Goal: Task Accomplishment & Management: Manage account settings

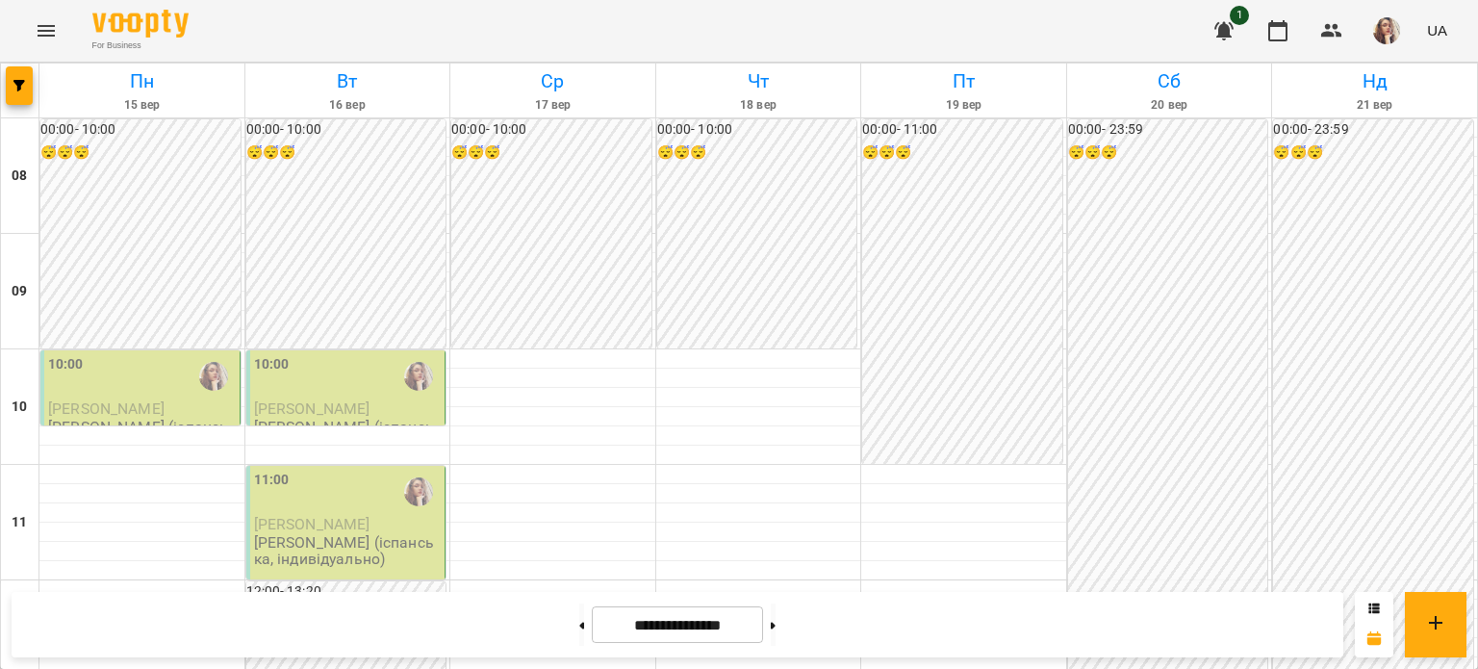
click at [208, 381] on img "Івашура Анна Вікторівна (і)" at bounding box center [213, 376] width 29 height 29
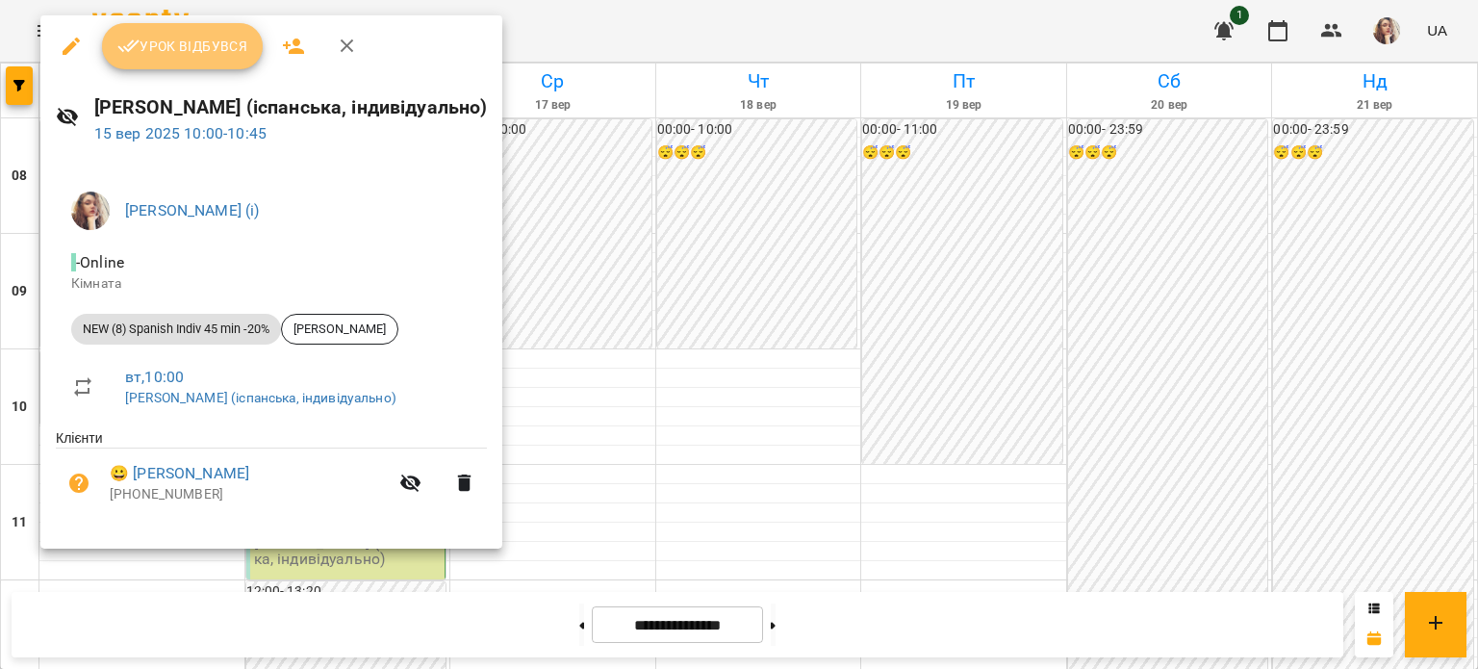
click at [177, 47] on span "Урок відбувся" at bounding box center [182, 46] width 131 height 23
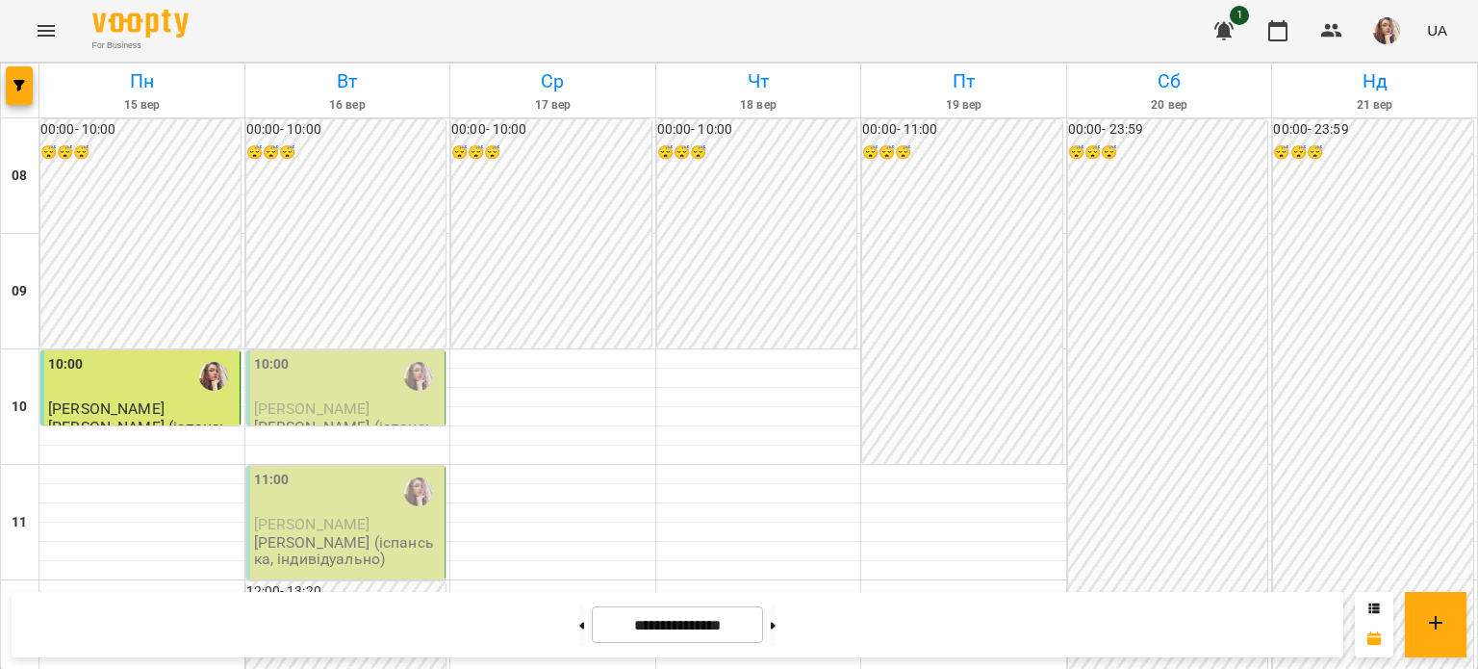
scroll to position [578, 0]
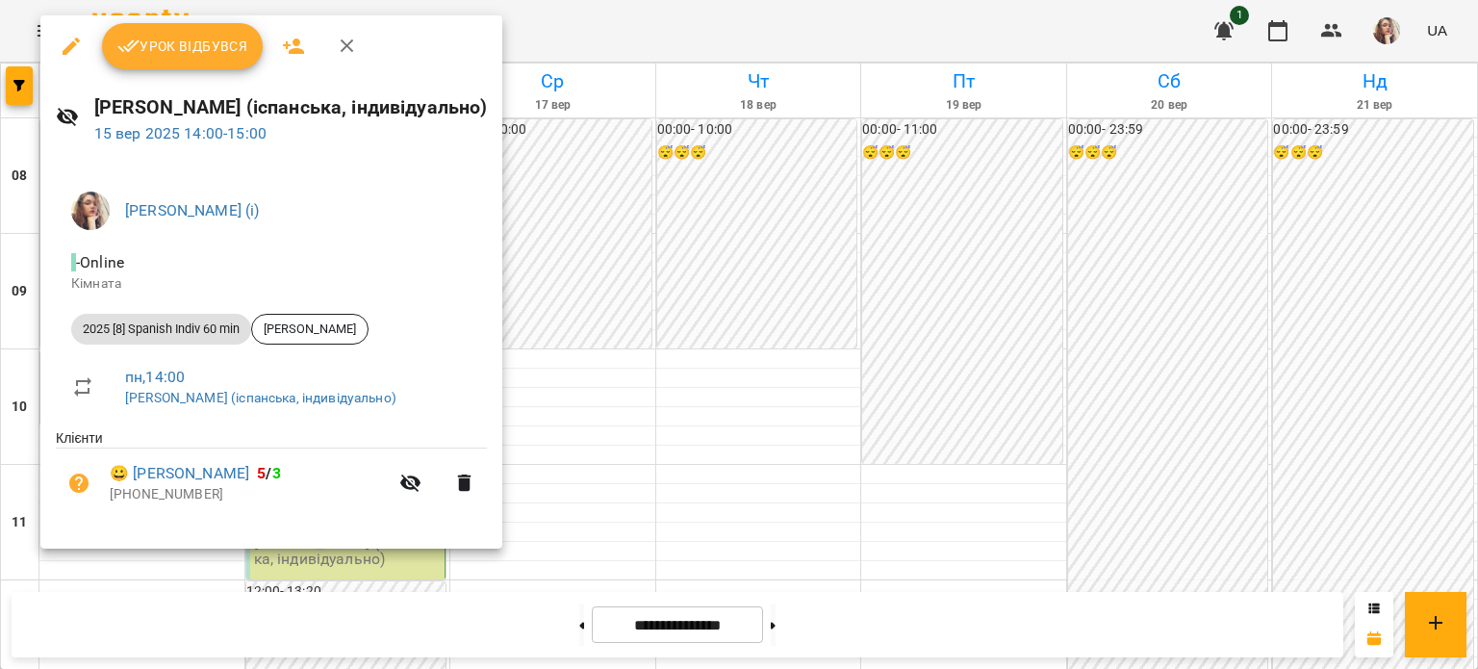
click at [239, 62] on button "Урок відбувся" at bounding box center [183, 46] width 162 height 46
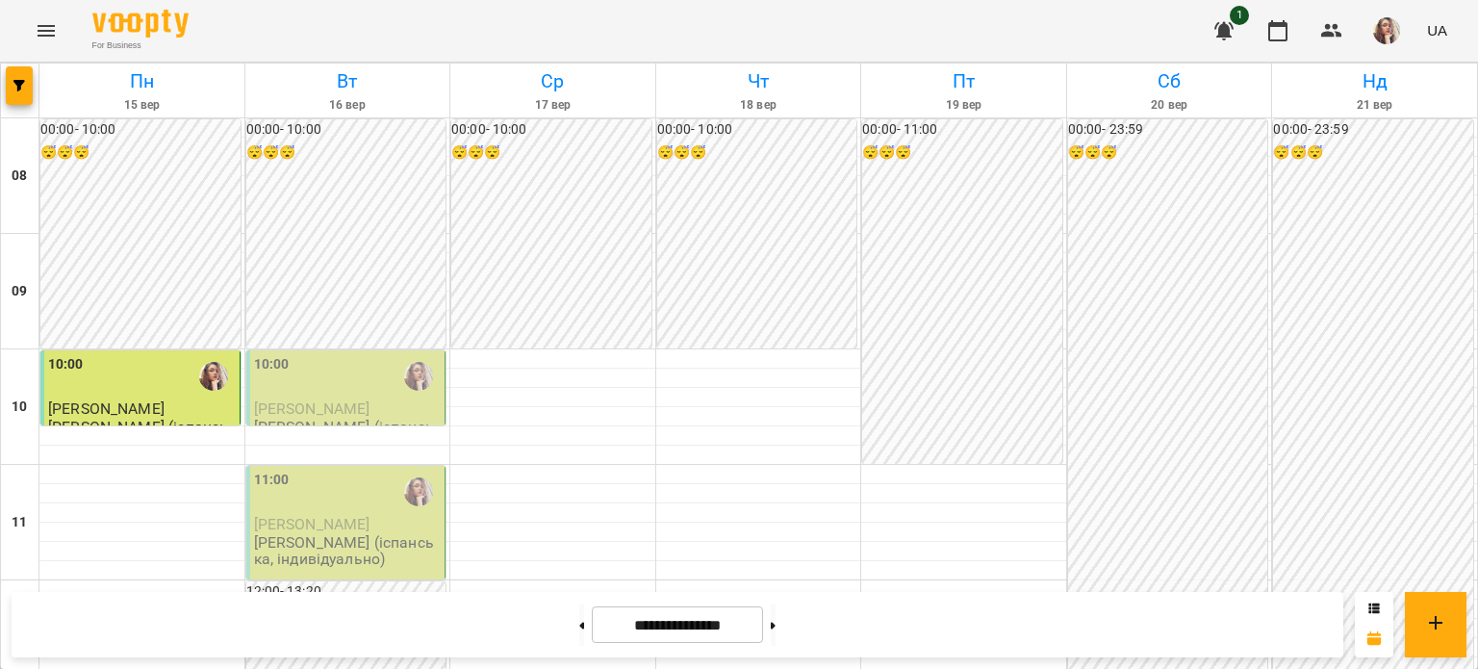
scroll to position [770, 0]
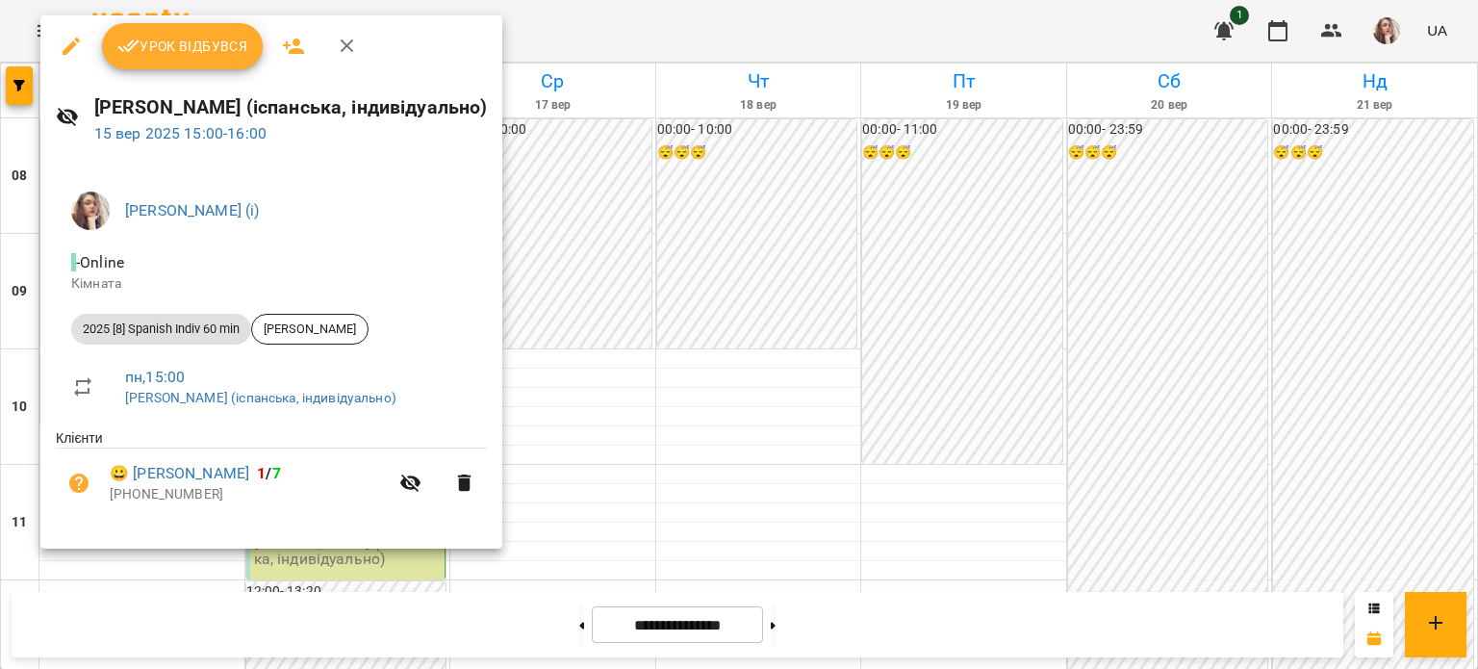
click at [166, 64] on button "Урок відбувся" at bounding box center [183, 46] width 162 height 46
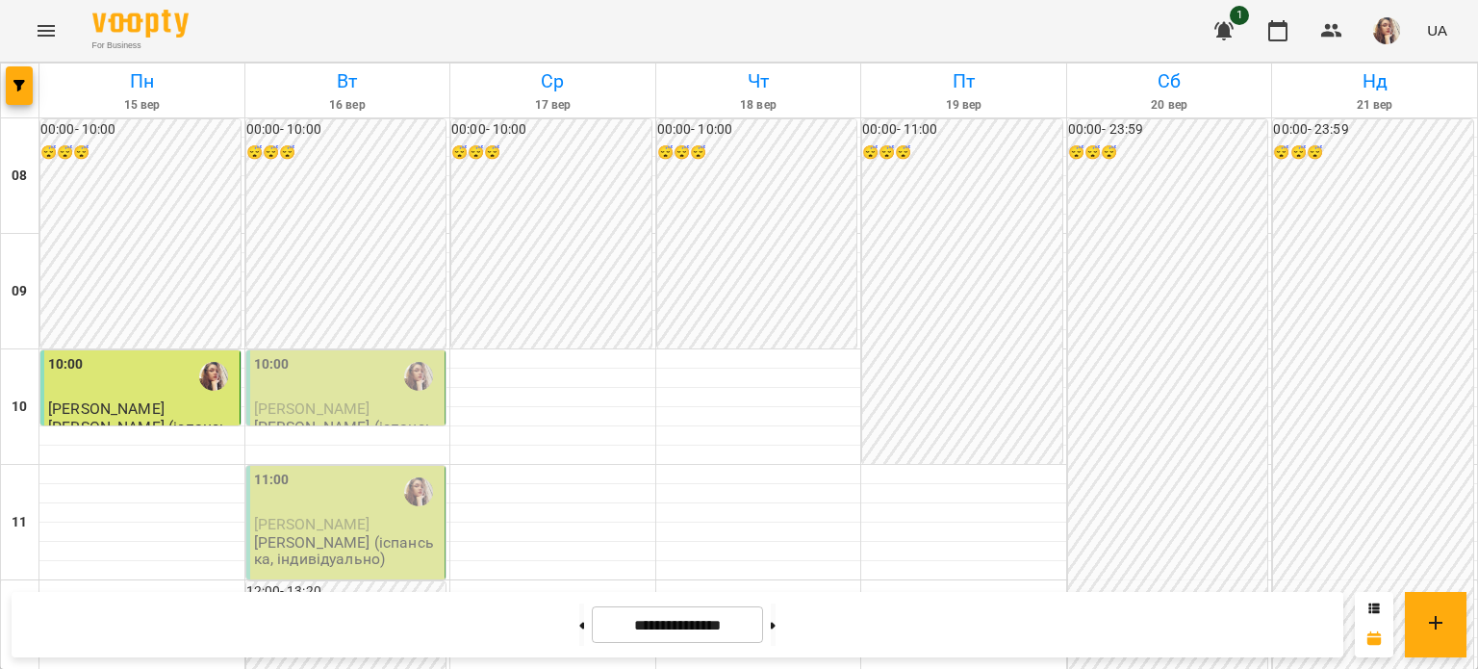
scroll to position [770, 0]
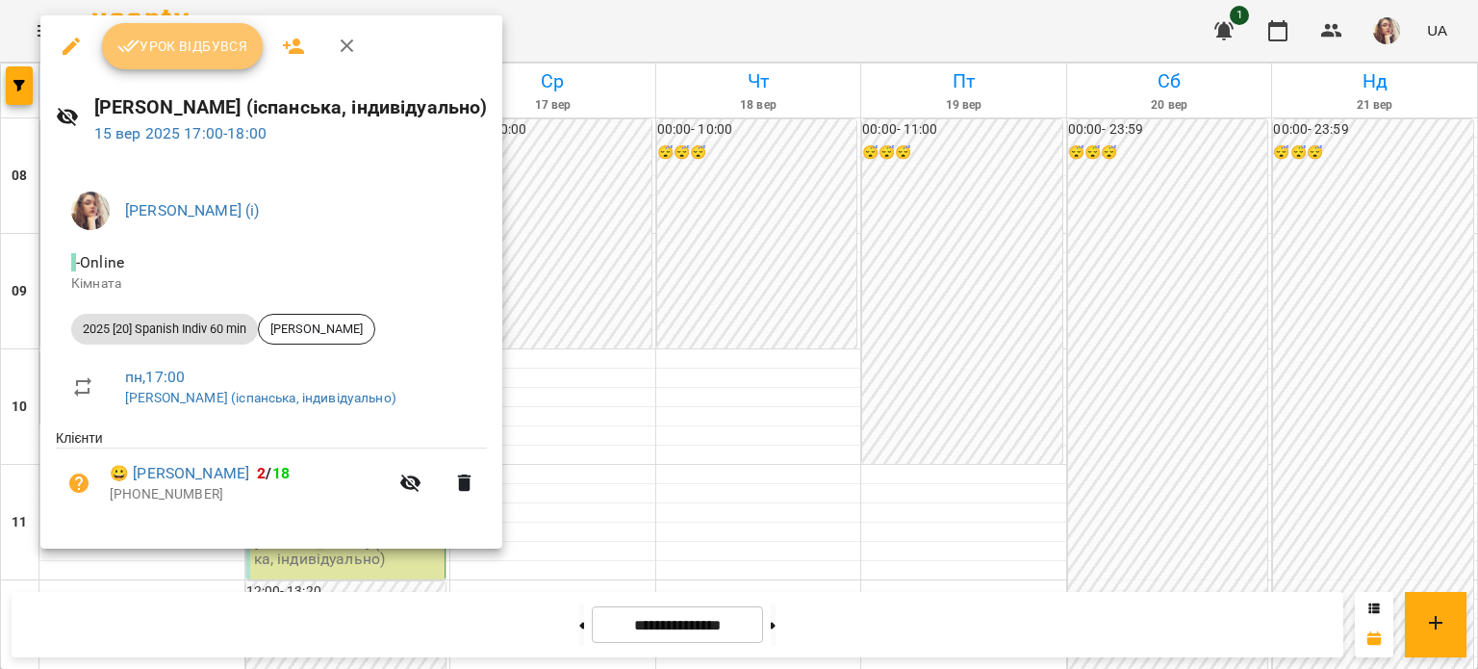
click at [202, 58] on button "Урок відбувся" at bounding box center [183, 46] width 162 height 46
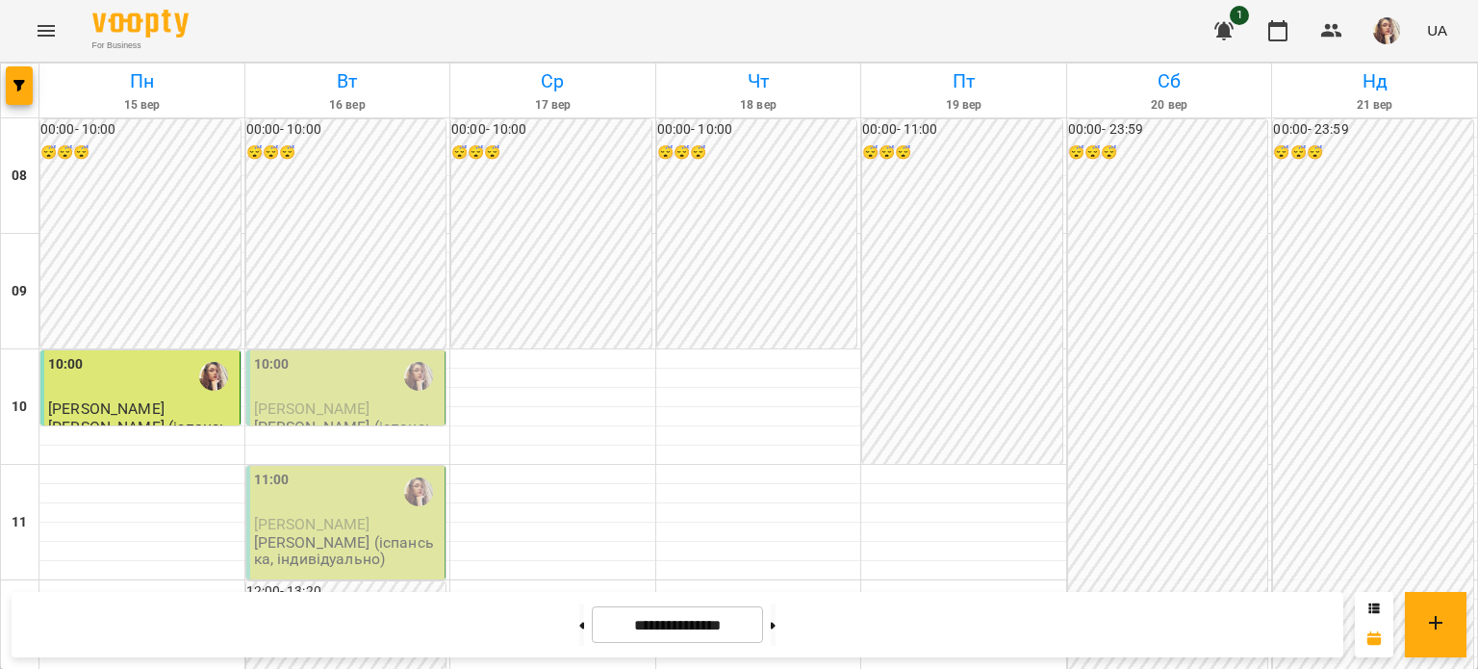
click at [304, 387] on div "10:00" at bounding box center [348, 376] width 188 height 44
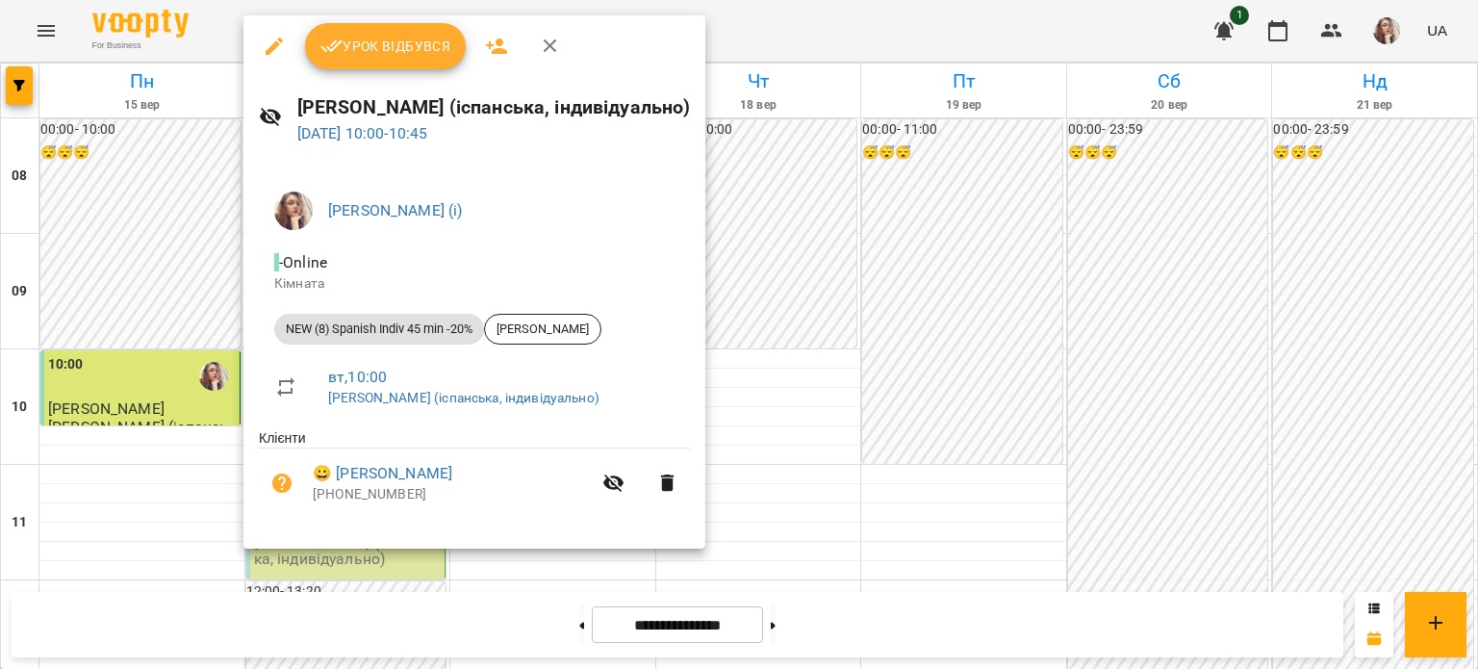
click at [547, 42] on icon "button" at bounding box center [550, 46] width 23 height 23
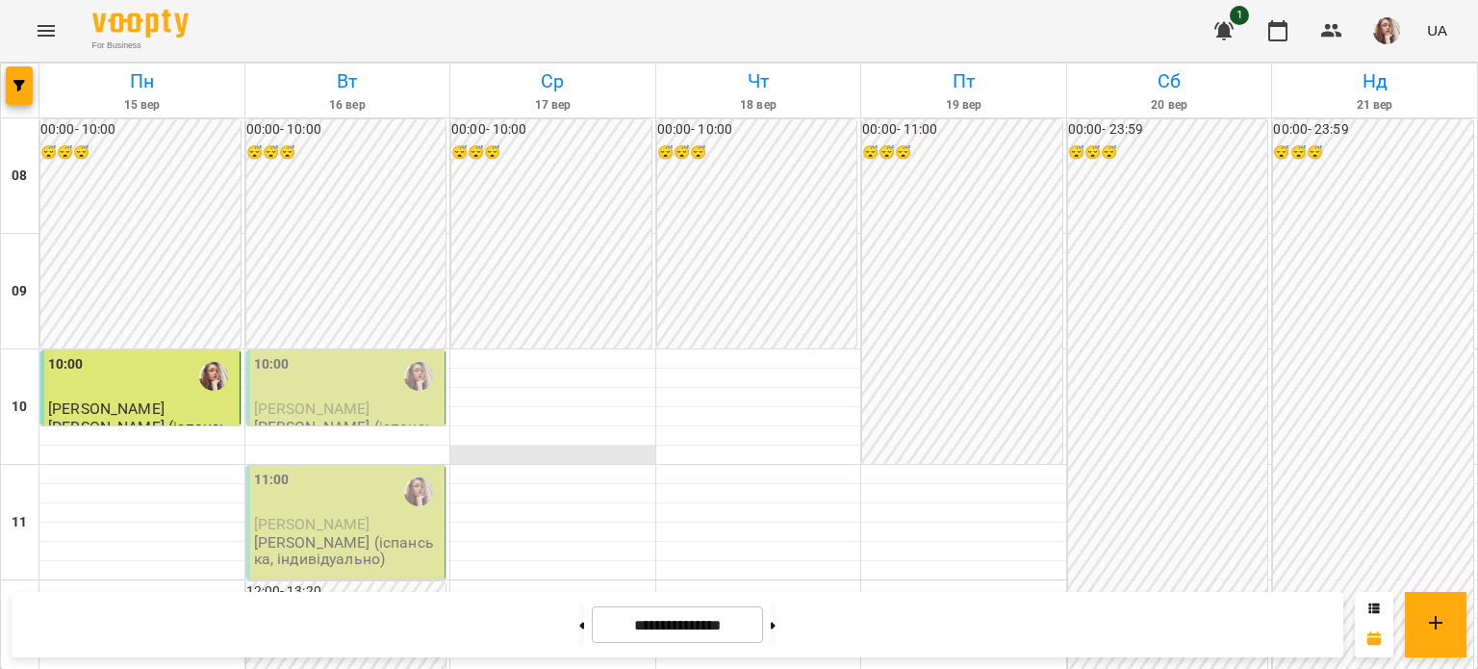
scroll to position [481, 0]
